Goal: Navigation & Orientation: Find specific page/section

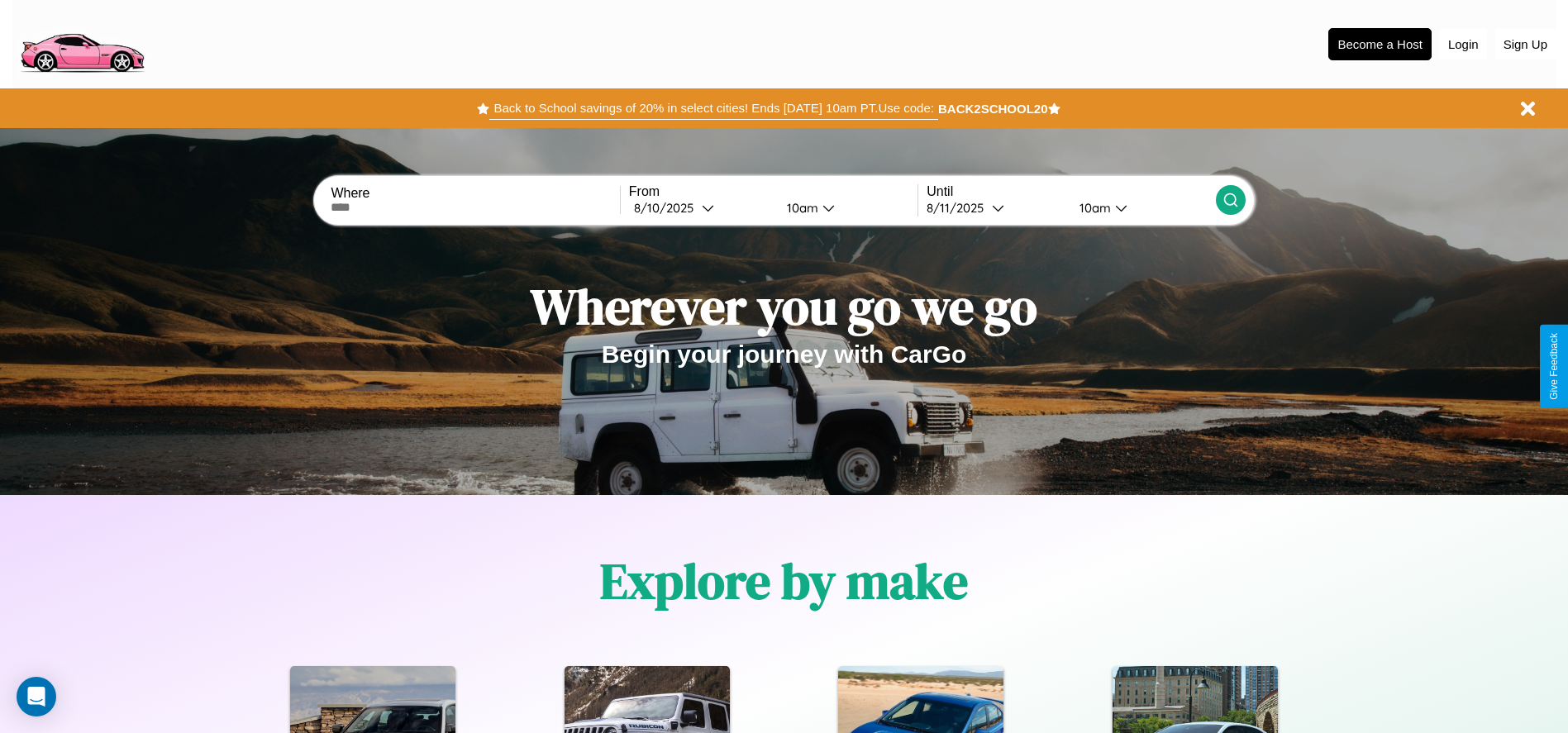
click at [714, 108] on button "Back to School savings of 20% in select cities! Ends [DATE] 10am PT. Use code:" at bounding box center [713, 108] width 448 height 23
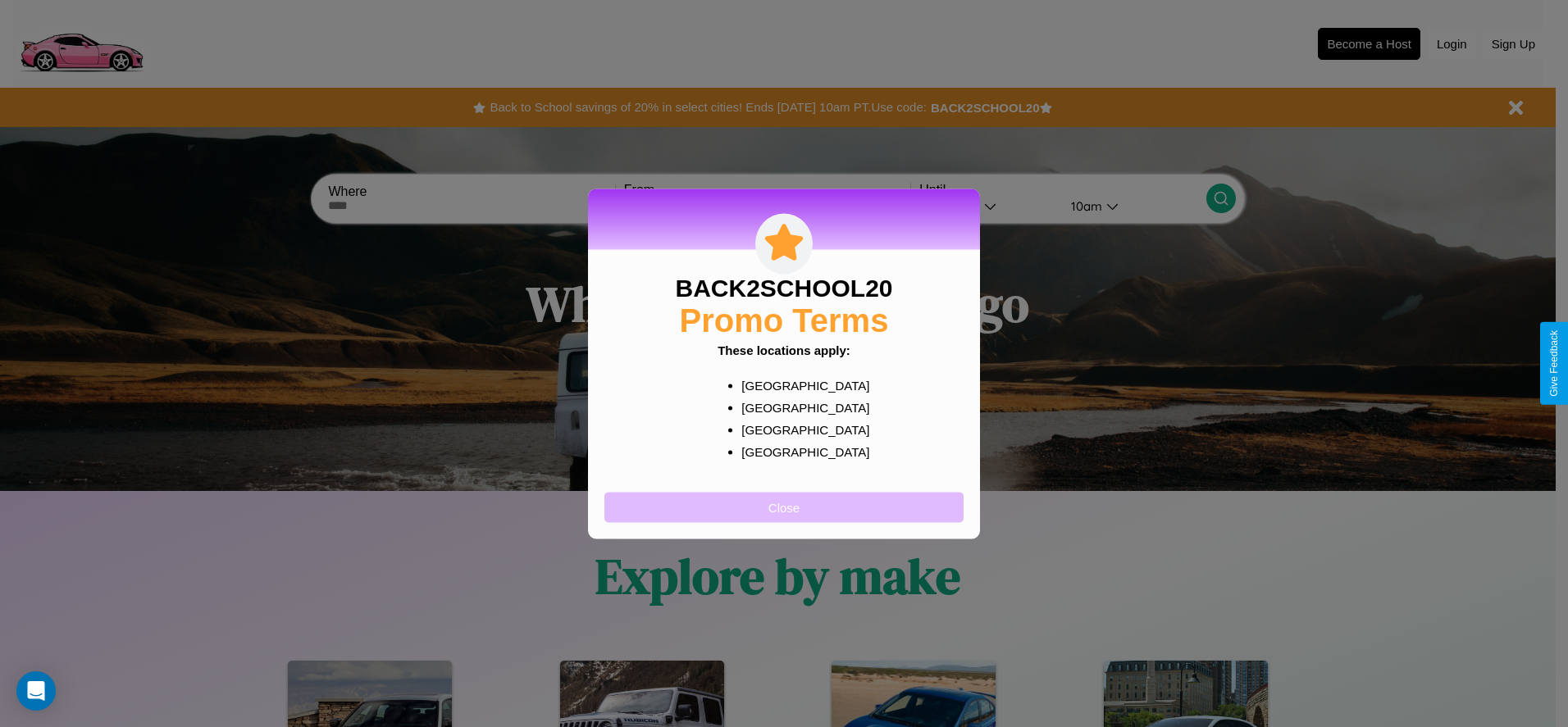
click at [784, 507] on button "Close" at bounding box center [784, 507] width 359 height 31
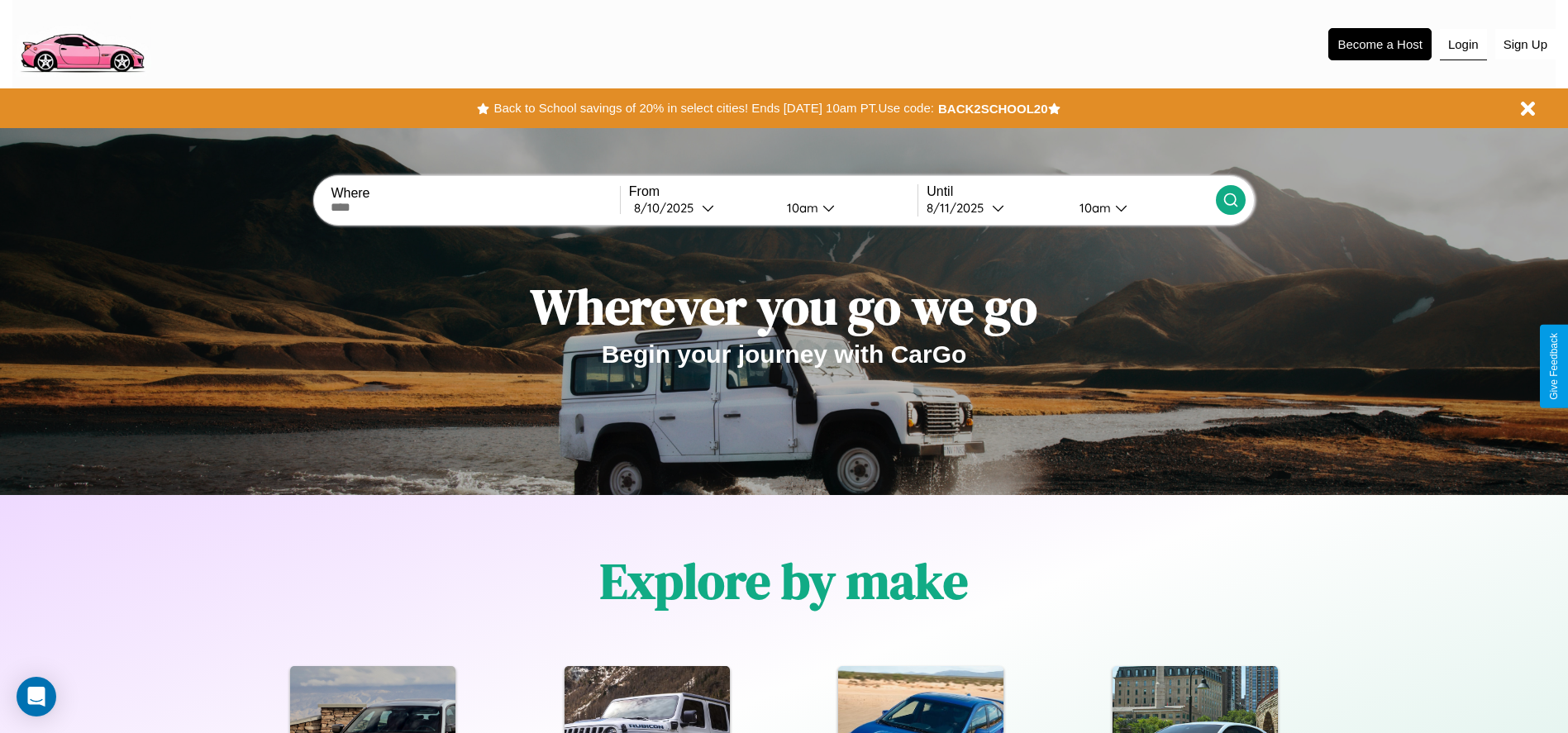
click at [1463, 44] on button "Login" at bounding box center [1463, 44] width 47 height 31
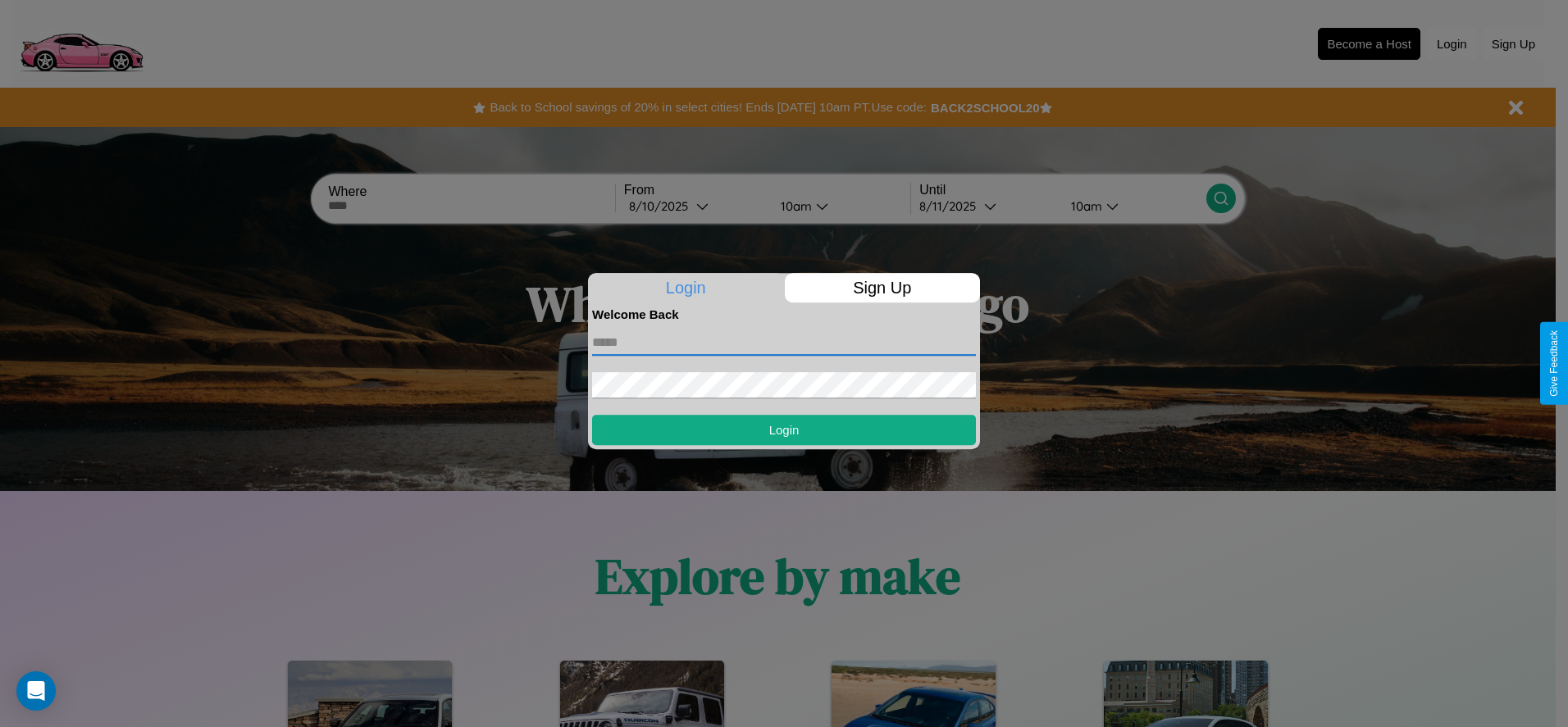
click at [784, 341] on input "text" at bounding box center [784, 343] width 384 height 27
type input "**********"
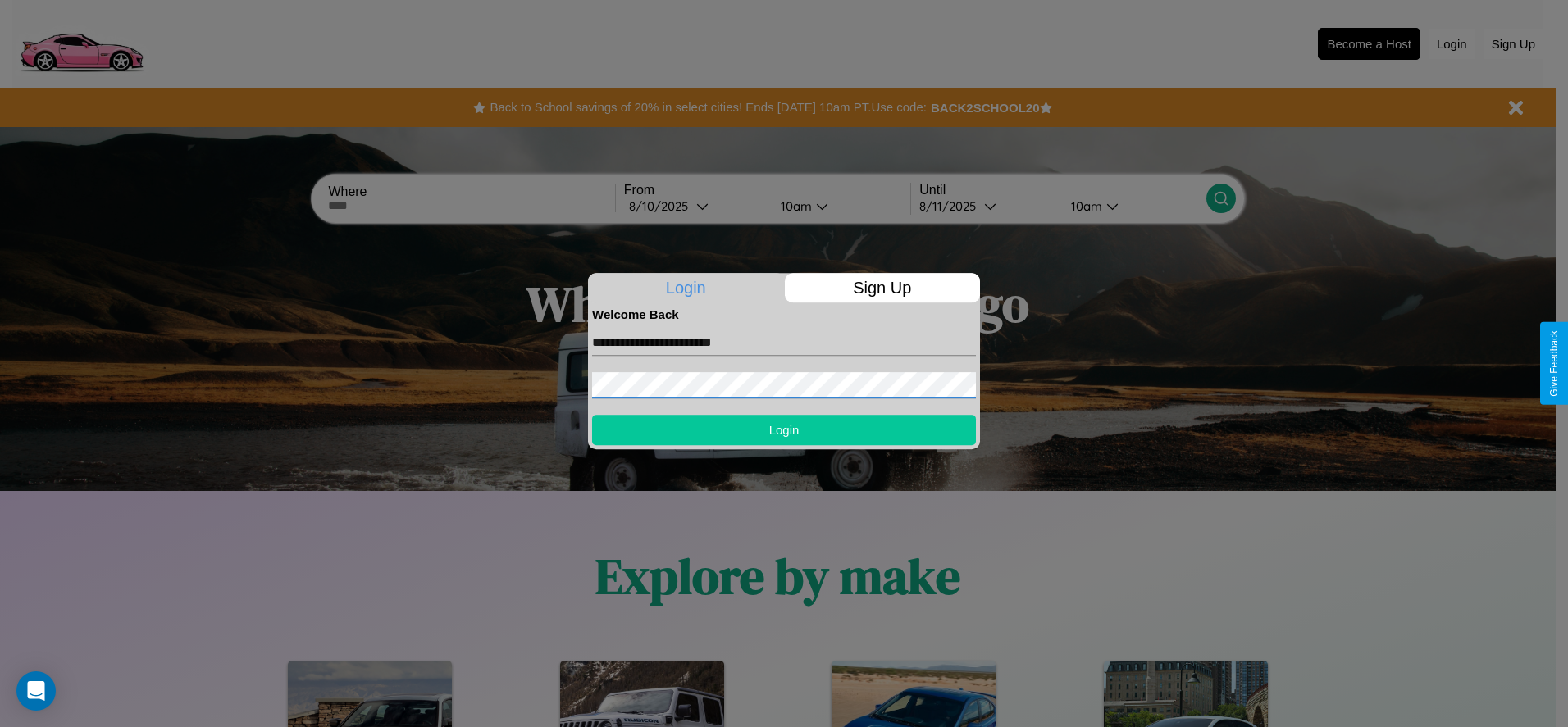
click at [784, 430] on button "Login" at bounding box center [784, 430] width 384 height 31
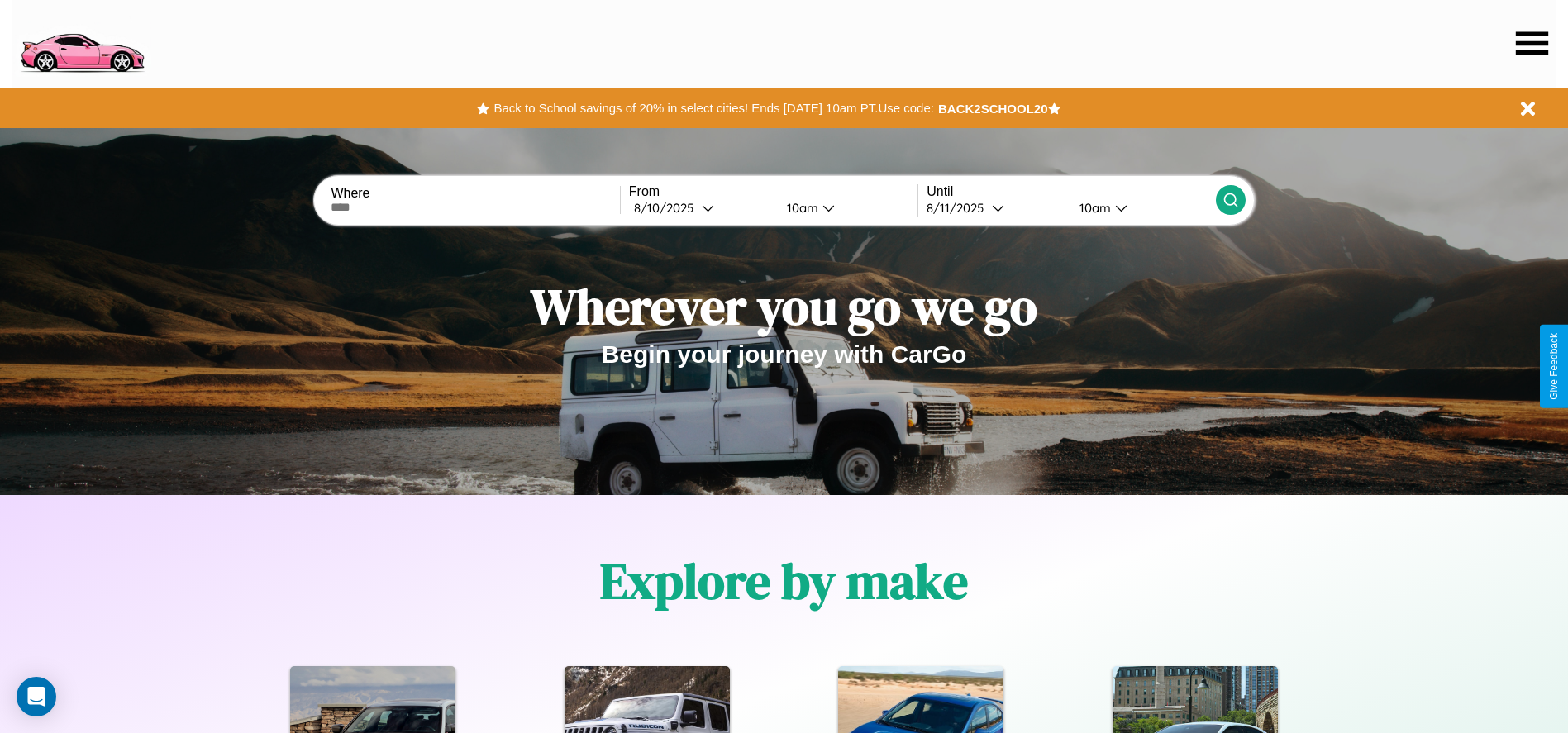
click at [1531, 43] on icon at bounding box center [1532, 43] width 32 height 23
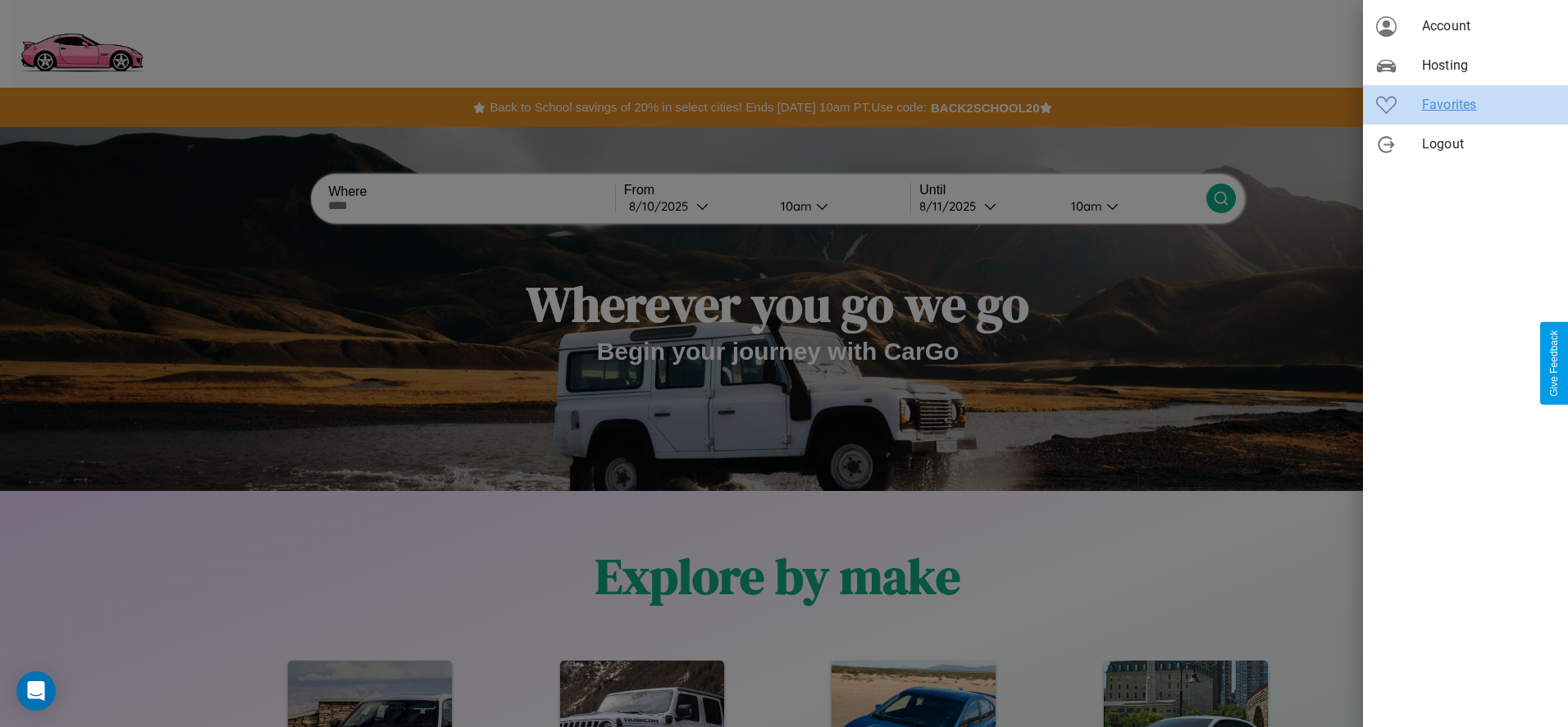
click at [1465, 105] on span "Favorites" at bounding box center [1488, 105] width 133 height 20
